Goal: Find specific page/section: Find specific page/section

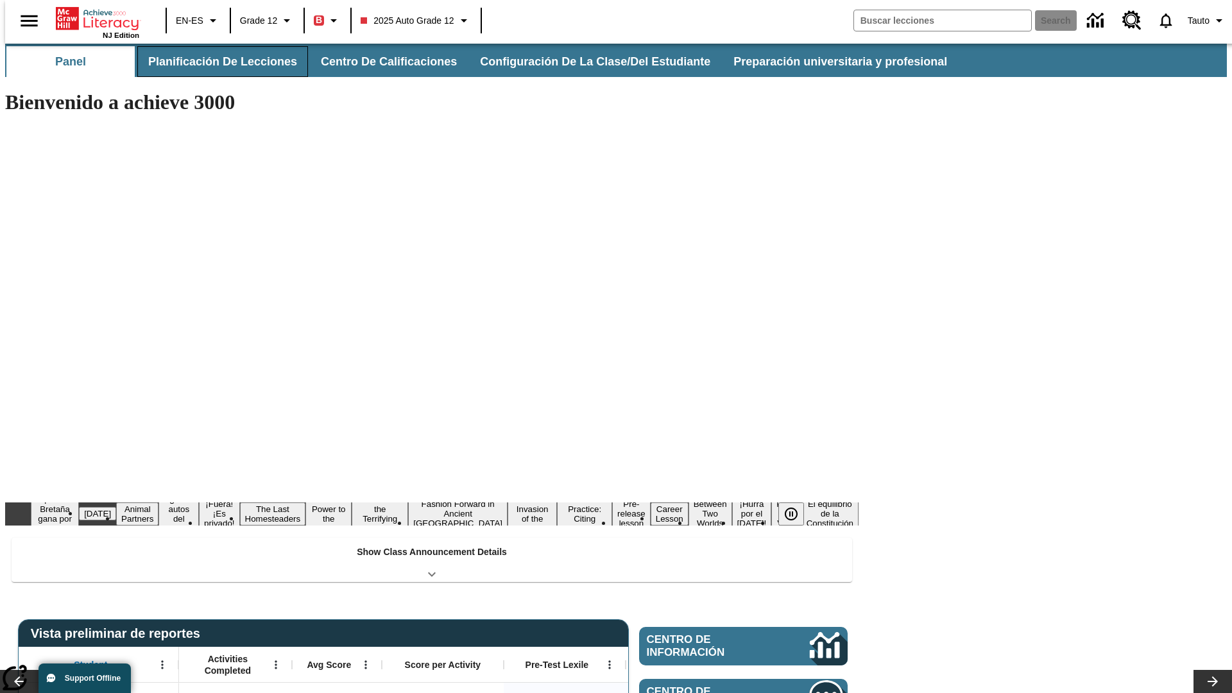
click at [215, 62] on button "Planificación de lecciones" at bounding box center [222, 61] width 171 height 31
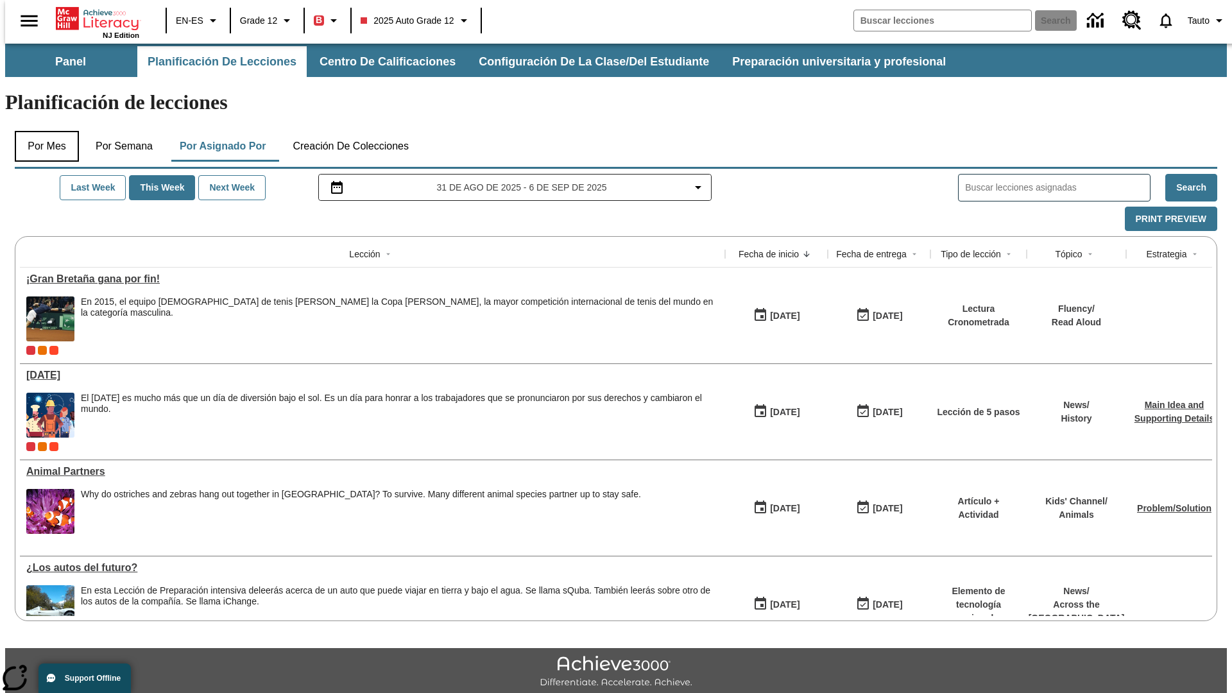
click at [42, 131] on button "Por mes" at bounding box center [47, 146] width 64 height 31
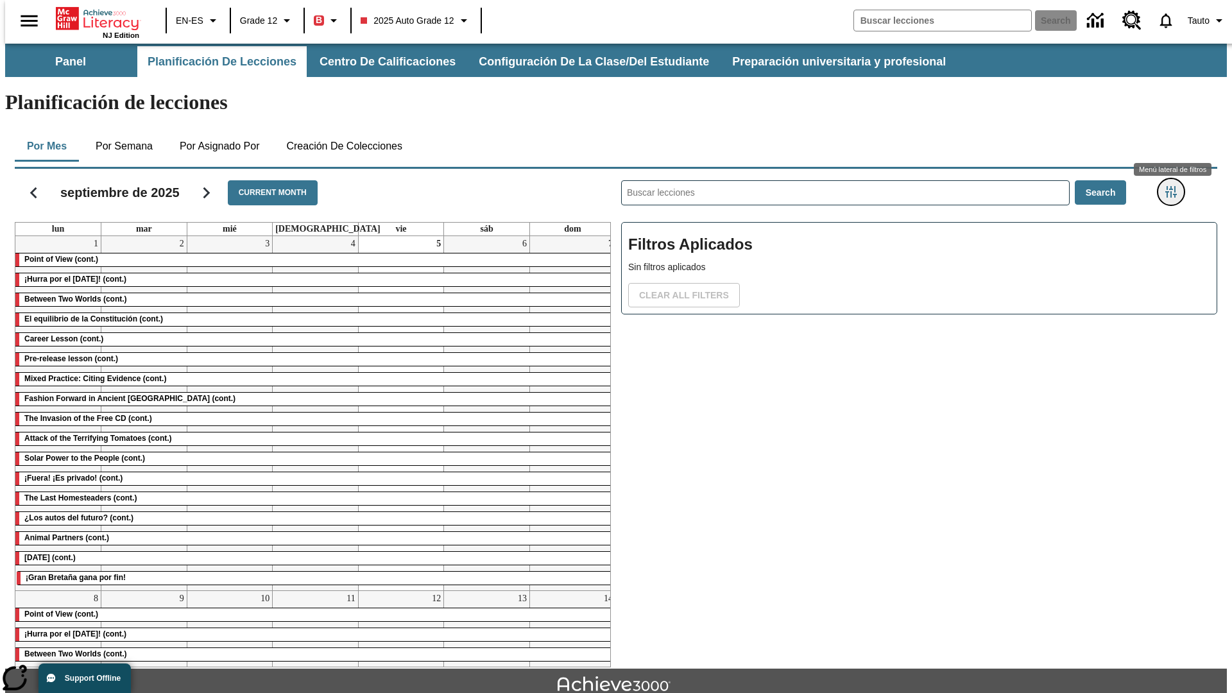
click at [1175, 186] on icon "Menú lateral de filtros" at bounding box center [1171, 192] width 12 height 12
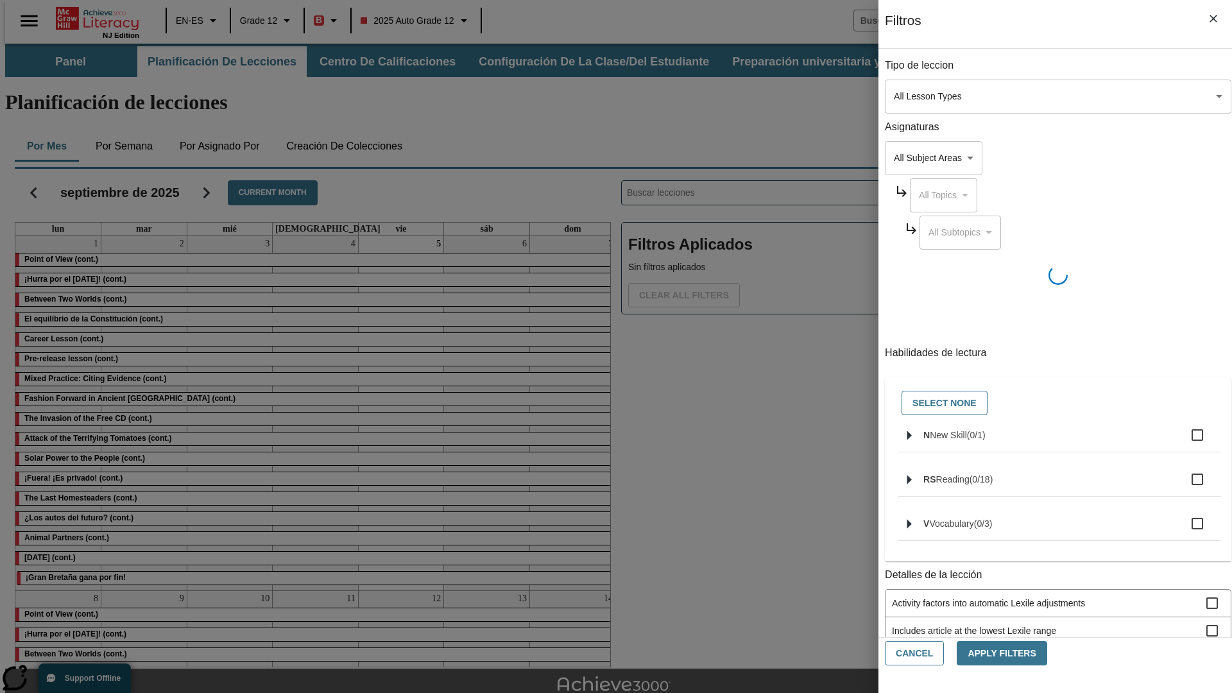
click at [924, 96] on body "Saltar al contenido principal NJ Edition EN-ES Grade 12 B 2025 Auto Grade 12 Se…" at bounding box center [615, 398] width 1221 height 708
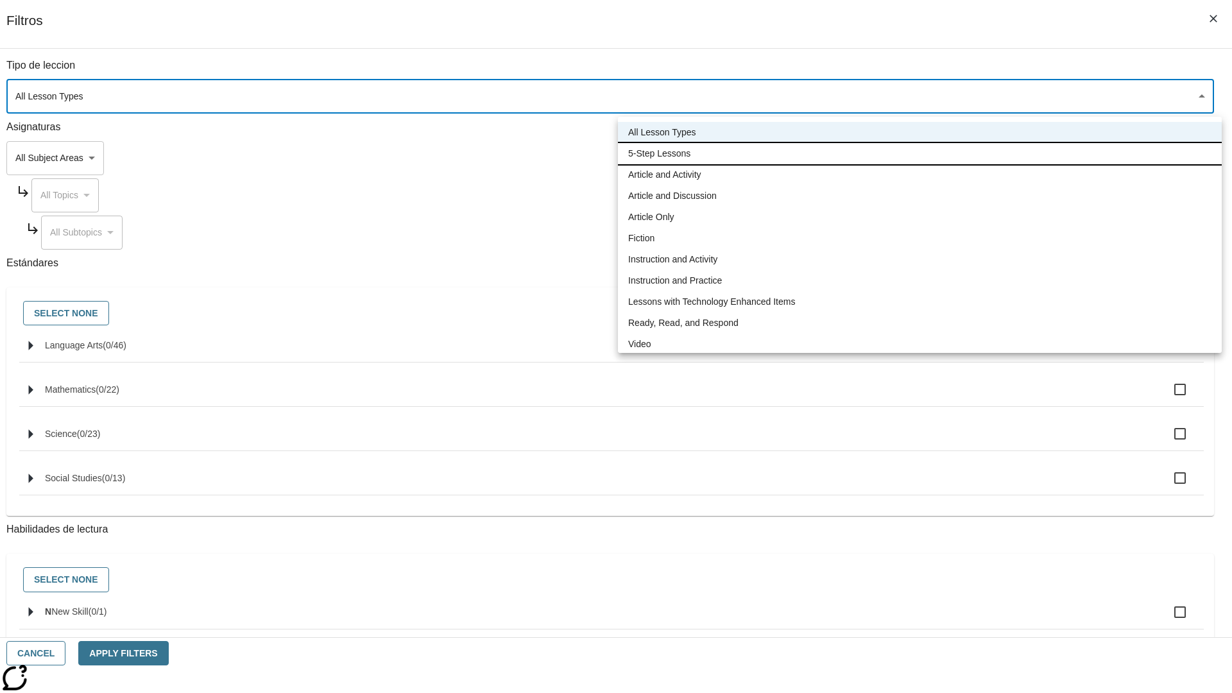
click at [919, 153] on li "5-Step Lessons" at bounding box center [920, 153] width 604 height 21
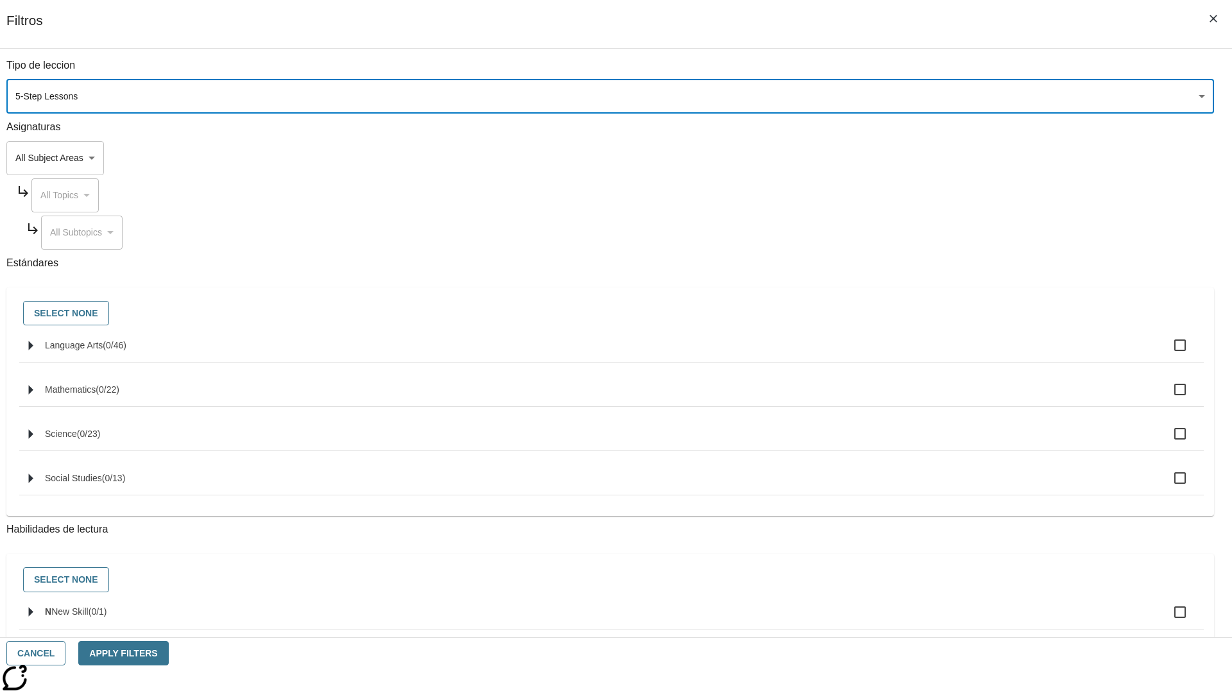
type input "1"
click at [65, 653] on button "Cancel" at bounding box center [35, 653] width 59 height 25
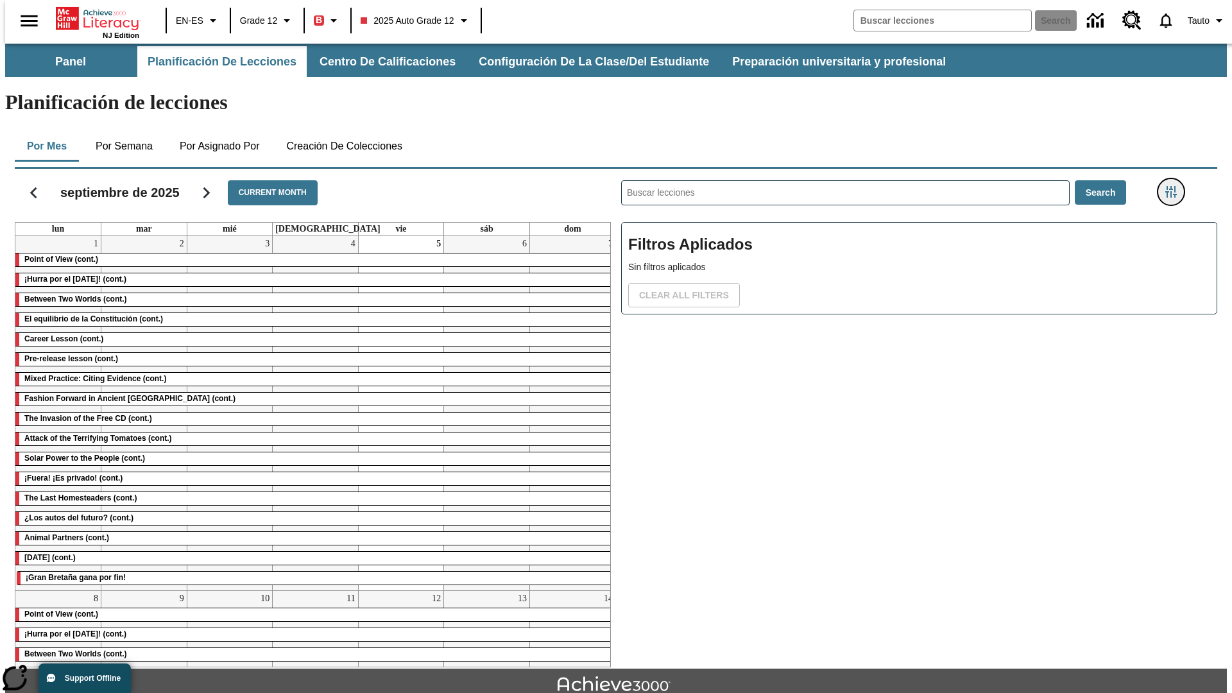
click at [1175, 186] on icon "Menú lateral de filtros" at bounding box center [1171, 192] width 12 height 12
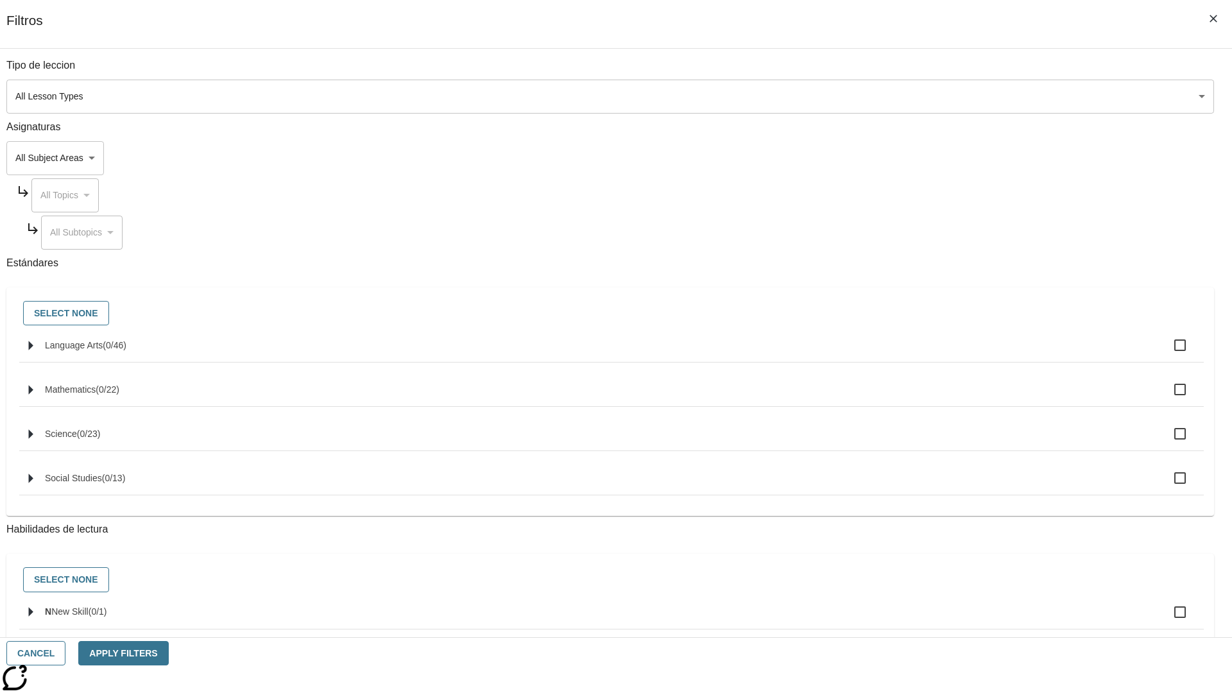
click at [924, 96] on body "Saltar al contenido principal NJ Edition EN-ES Grade 12 B 2025 Auto Grade 12 Se…" at bounding box center [615, 398] width 1221 height 708
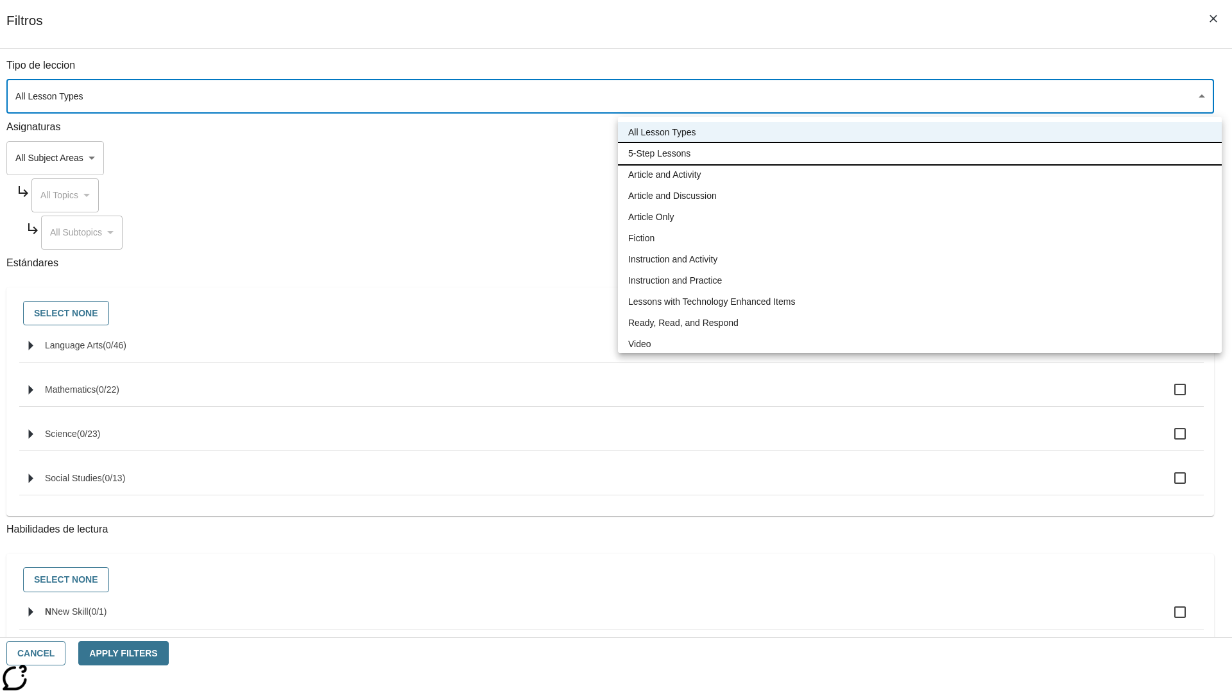
click at [919, 153] on li "5-Step Lessons" at bounding box center [920, 153] width 604 height 21
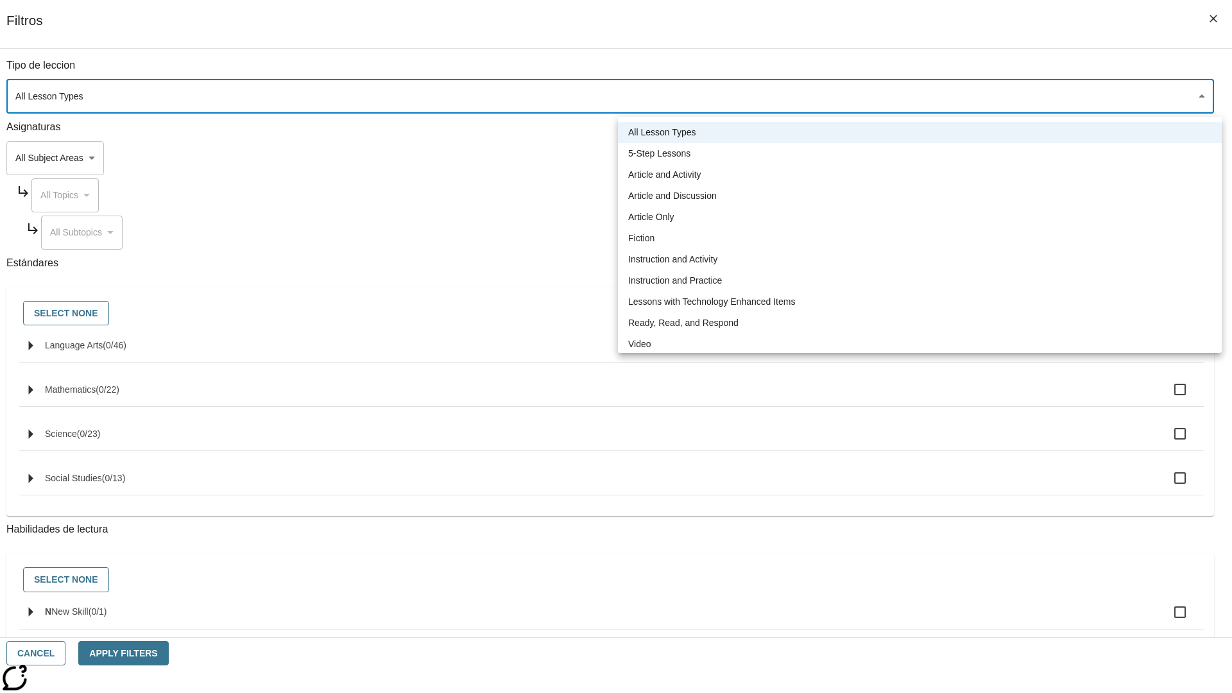
type input "1"
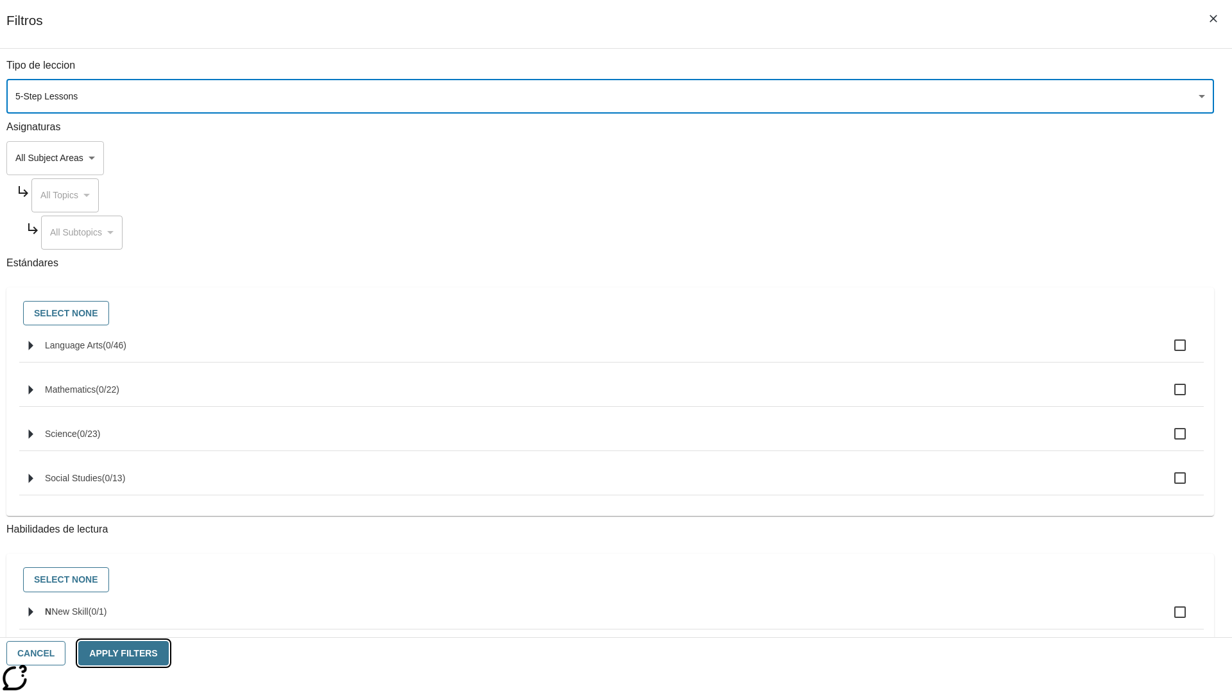
click at [168, 653] on button "Apply Filters" at bounding box center [123, 653] width 90 height 25
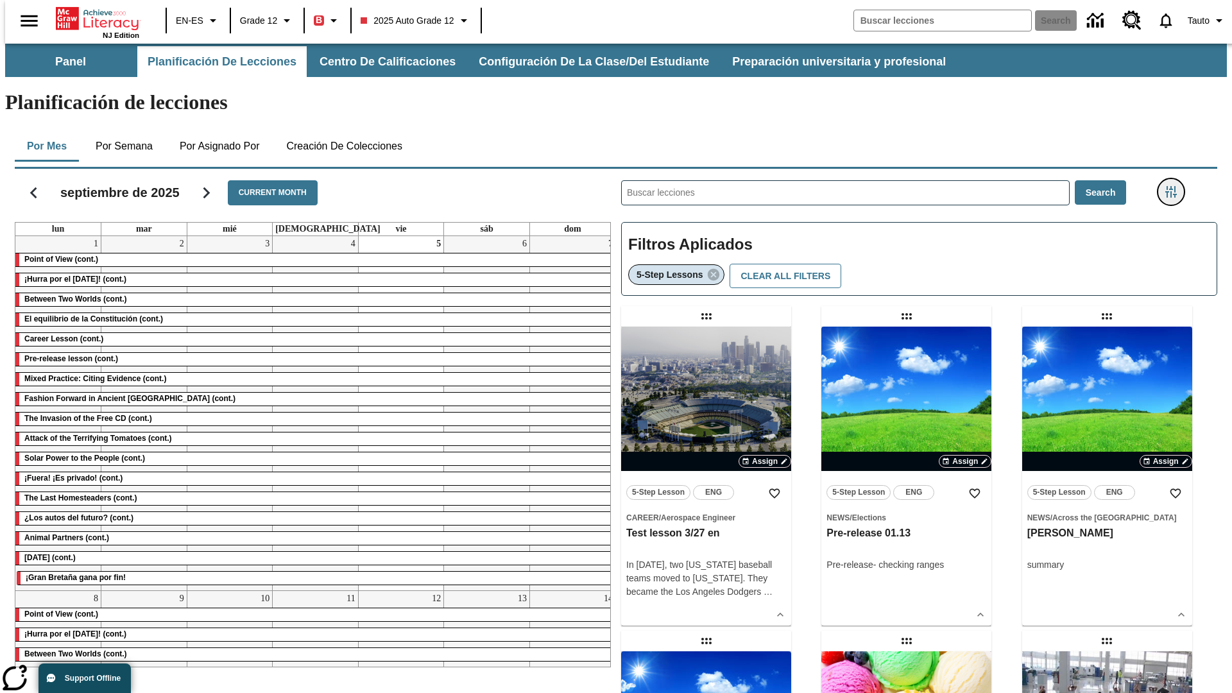
click at [1175, 186] on icon "Menú lateral de filtros" at bounding box center [1171, 192] width 12 height 12
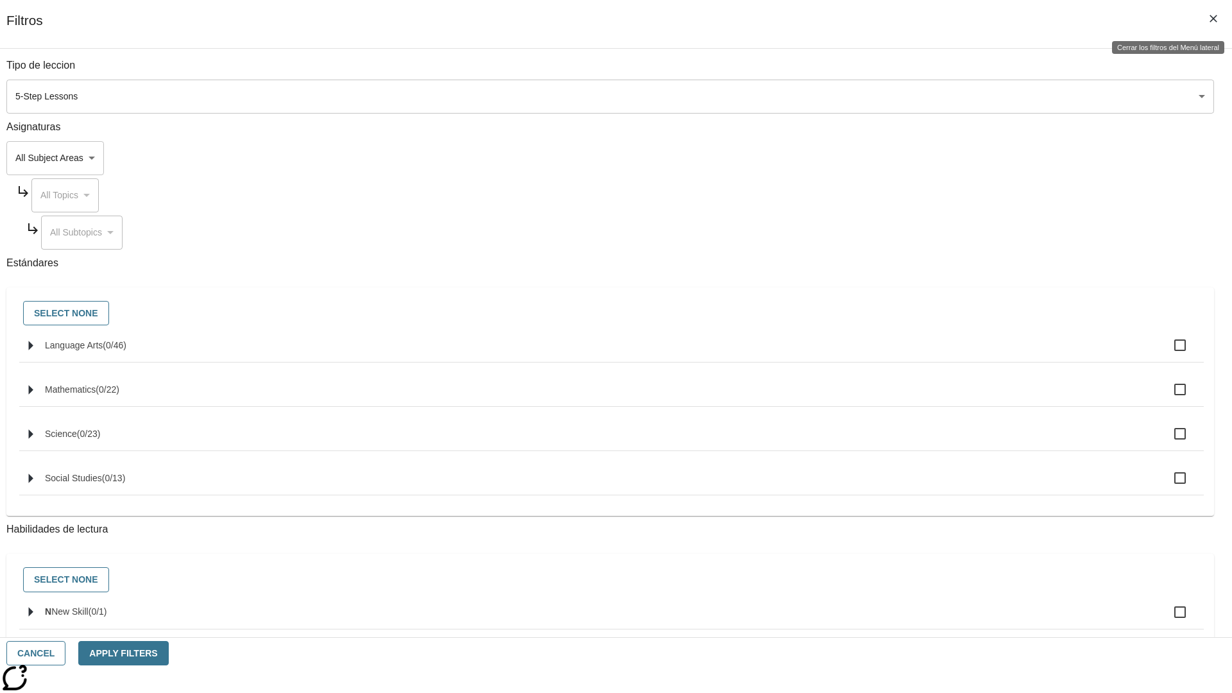
click at [1213, 19] on icon "Cerrar los filtros del Menú lateral" at bounding box center [1213, 19] width 8 height 8
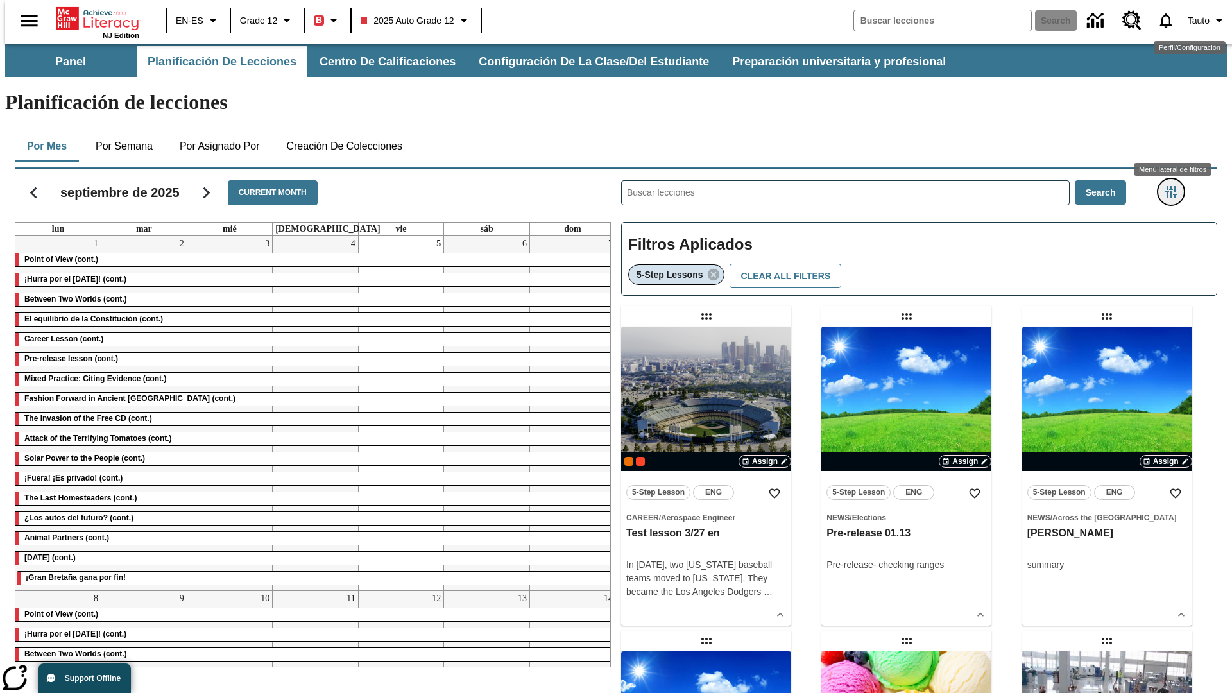
click at [1175, 186] on icon "Menú lateral de filtros" at bounding box center [1171, 192] width 12 height 12
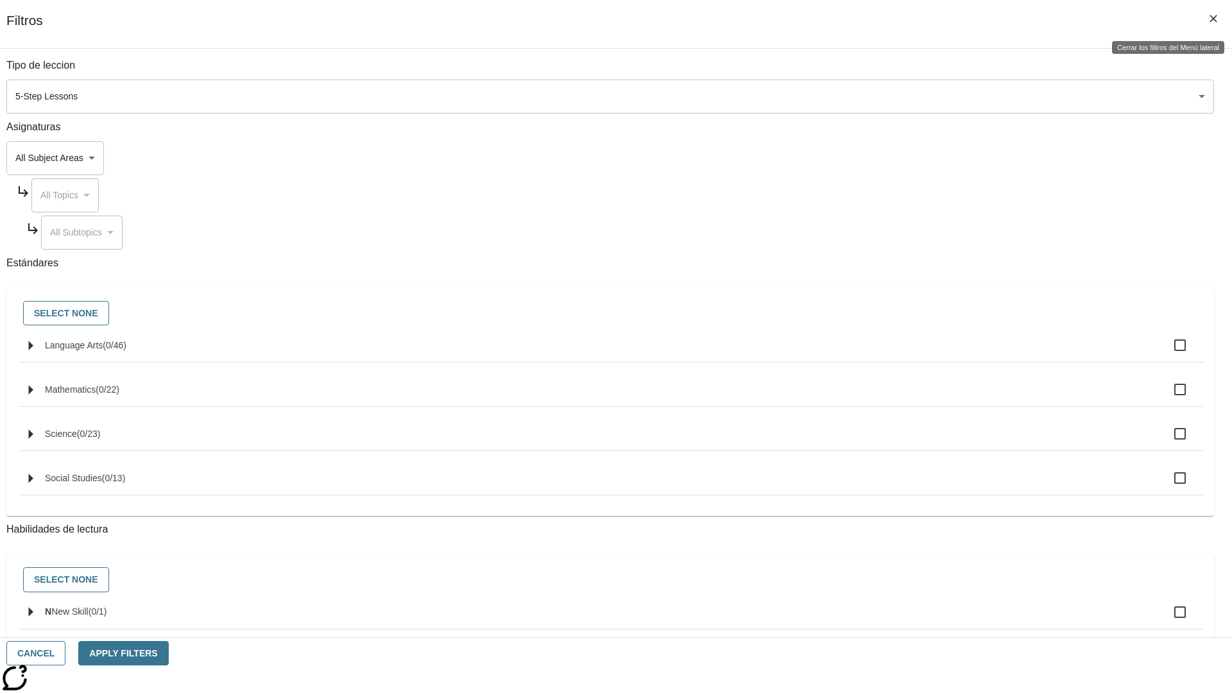
click at [1213, 19] on icon "Cerrar los filtros del Menú lateral" at bounding box center [1213, 19] width 8 height 8
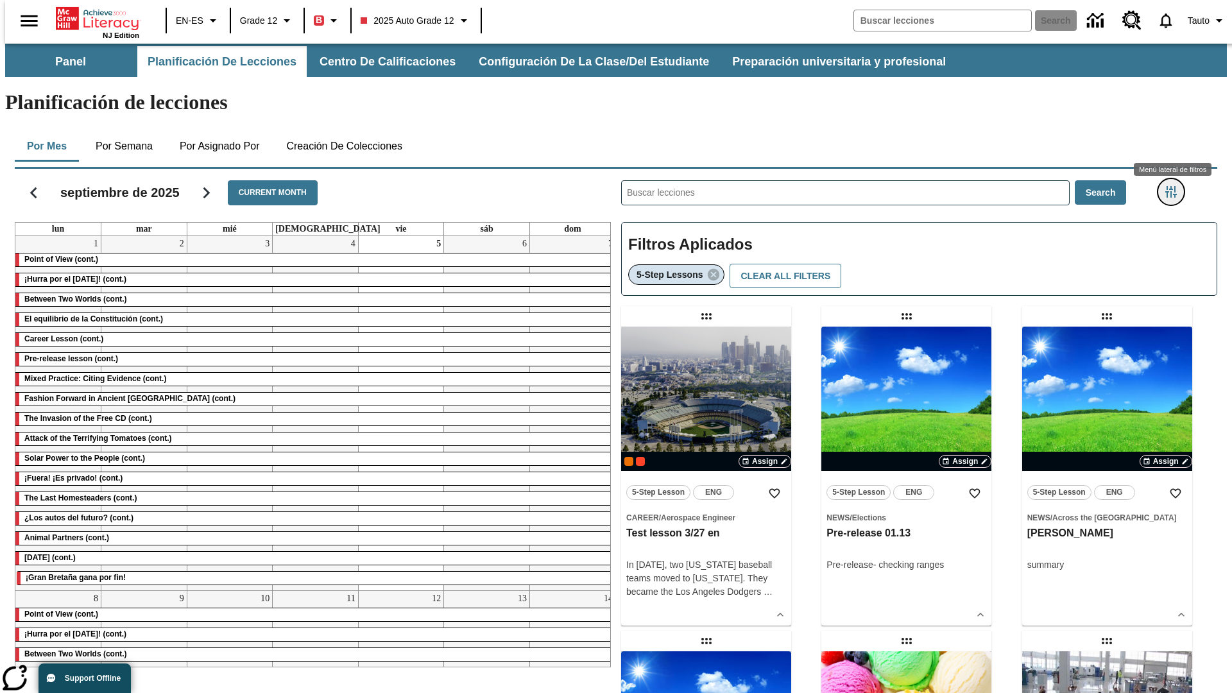
click at [1175, 186] on icon "Menú lateral de filtros" at bounding box center [1171, 192] width 12 height 12
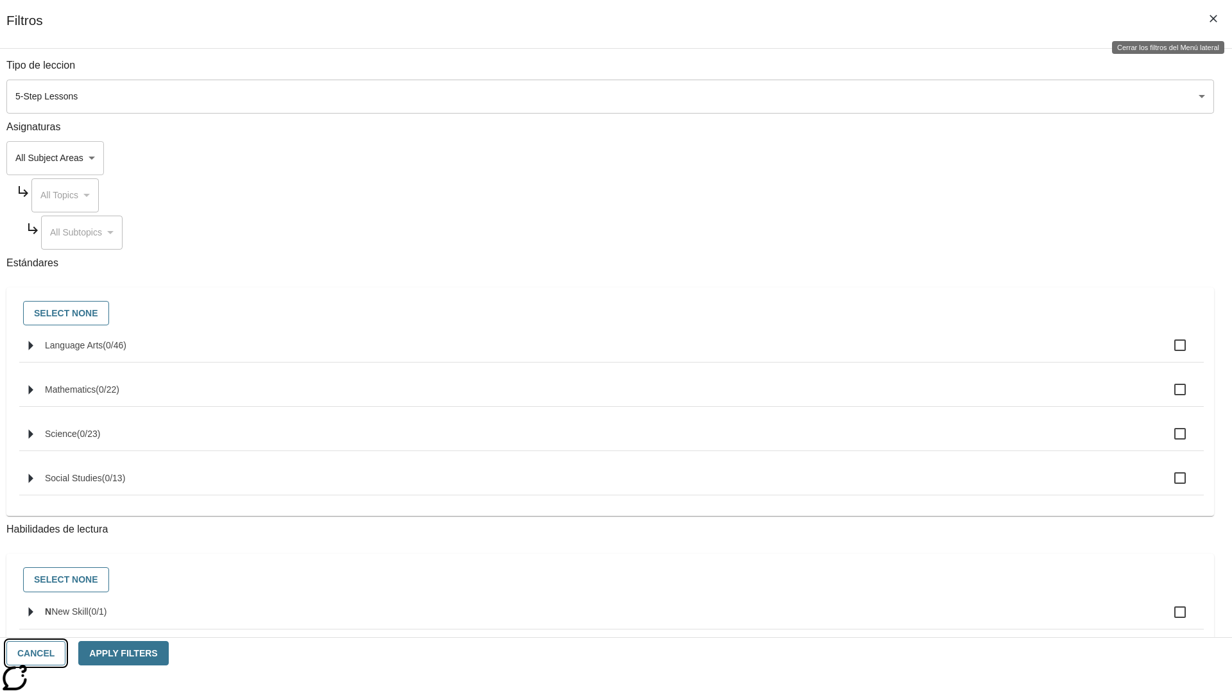
click at [65, 653] on button "Cancel" at bounding box center [35, 653] width 59 height 25
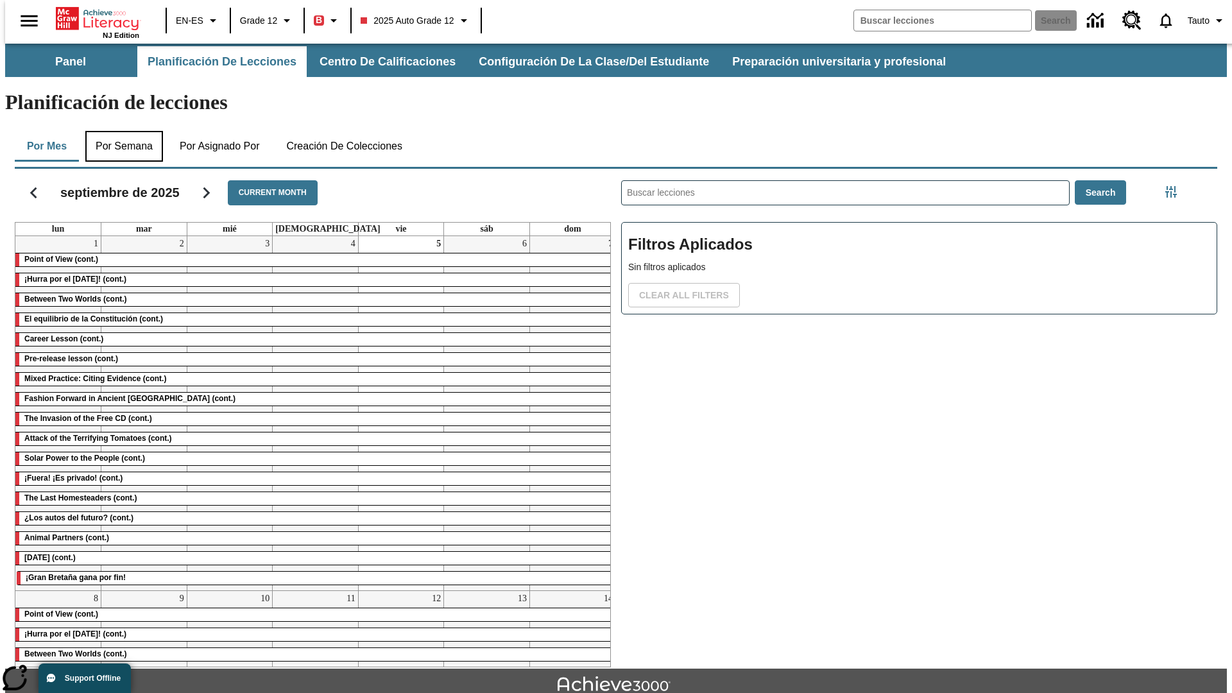
click at [120, 131] on button "Por semana" at bounding box center [124, 146] width 78 height 31
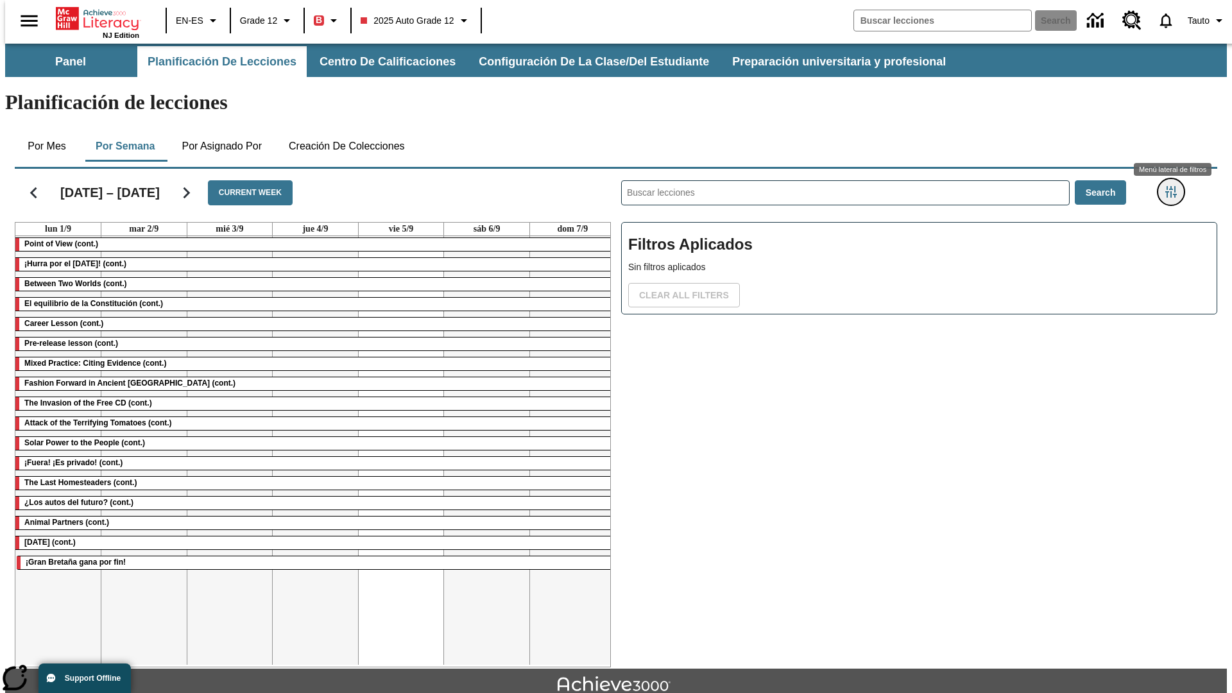
click at [1175, 186] on icon "Menú lateral de filtros" at bounding box center [1171, 192] width 12 height 12
